Goal: Task Accomplishment & Management: Use online tool/utility

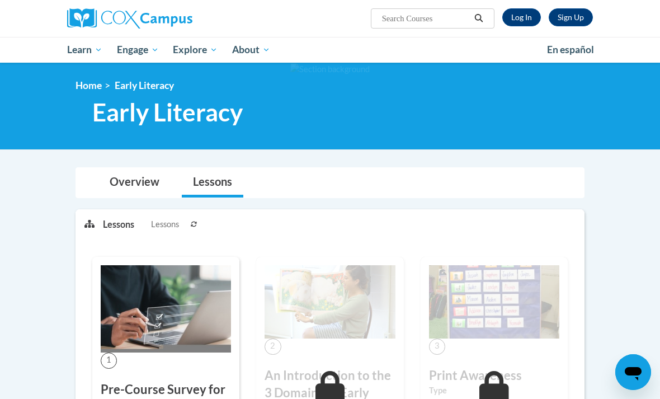
click at [526, 20] on link "Log In" at bounding box center [521, 17] width 39 height 18
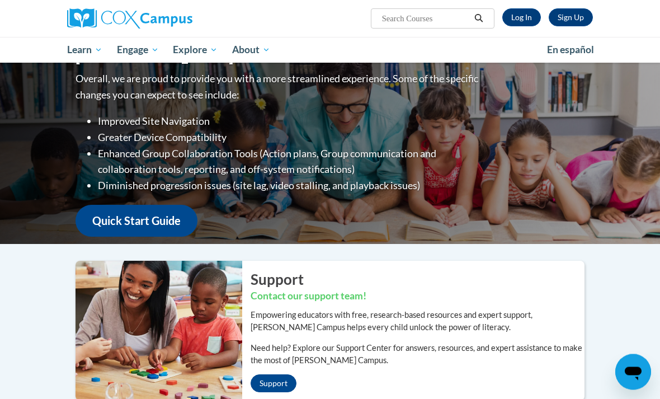
scroll to position [42, 0]
click at [517, 20] on link "Log In" at bounding box center [521, 17] width 39 height 18
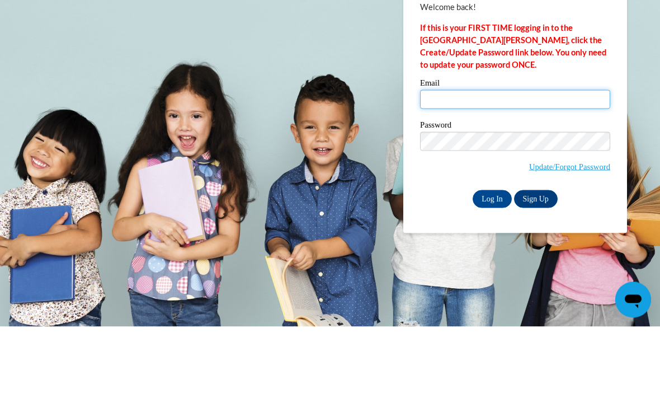
type input "glory.mpey@gmail.com"
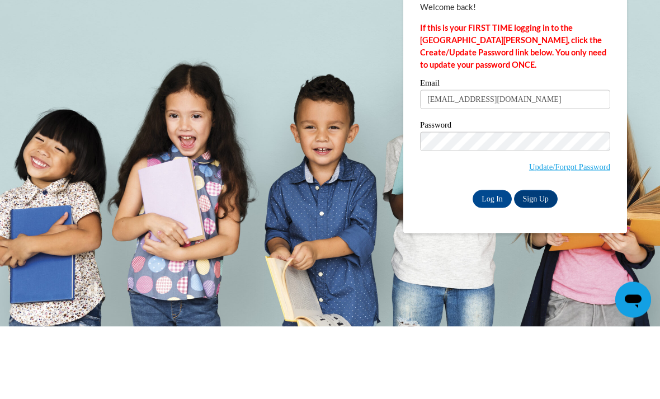
click at [492, 262] on input "Log In" at bounding box center [491, 271] width 39 height 18
click at [490, 272] on input "Log In" at bounding box center [491, 271] width 39 height 18
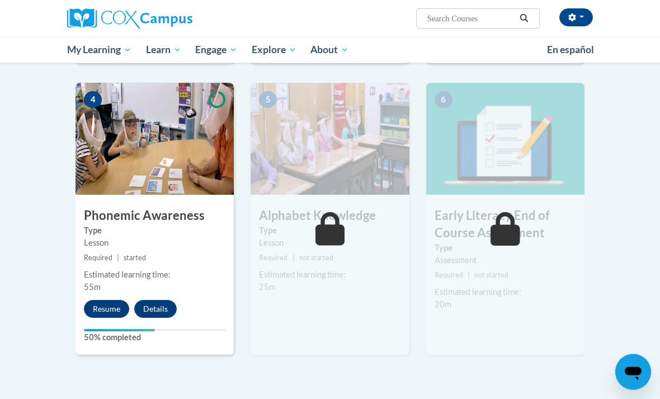
scroll to position [525, 0]
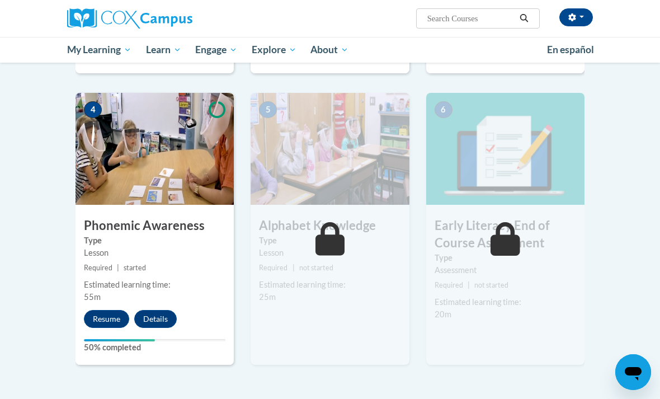
click at [102, 310] on button "Resume" at bounding box center [106, 319] width 45 height 18
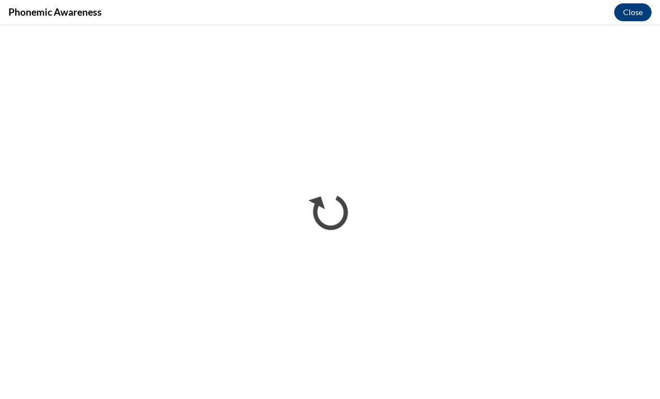
scroll to position [0, 0]
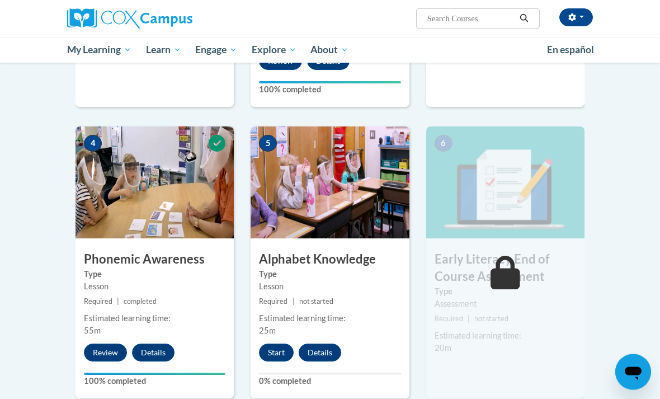
scroll to position [491, 0]
click at [276, 343] on button "Start" at bounding box center [276, 352] width 35 height 18
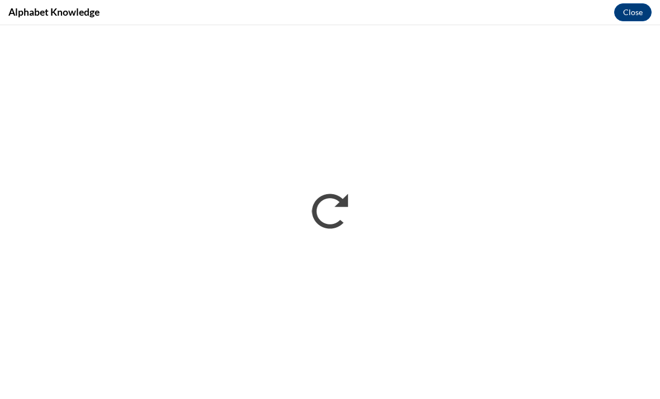
scroll to position [0, 0]
